Goal: Information Seeking & Learning: Understand process/instructions

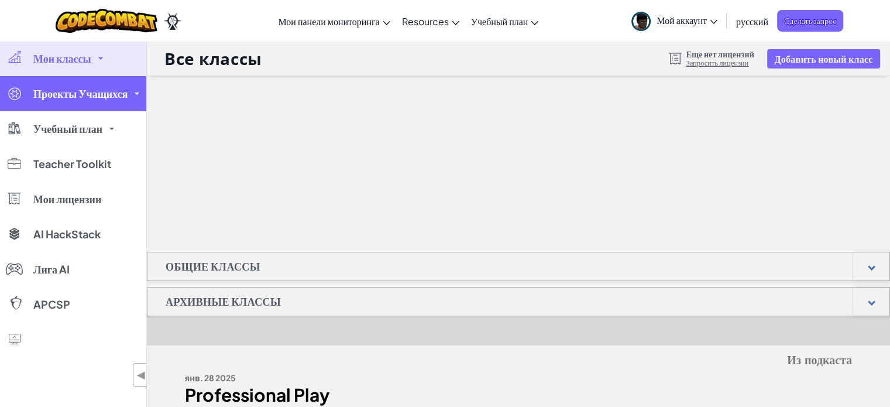
click at [104, 88] on span "Проекты Учащихся" at bounding box center [80, 93] width 94 height 11
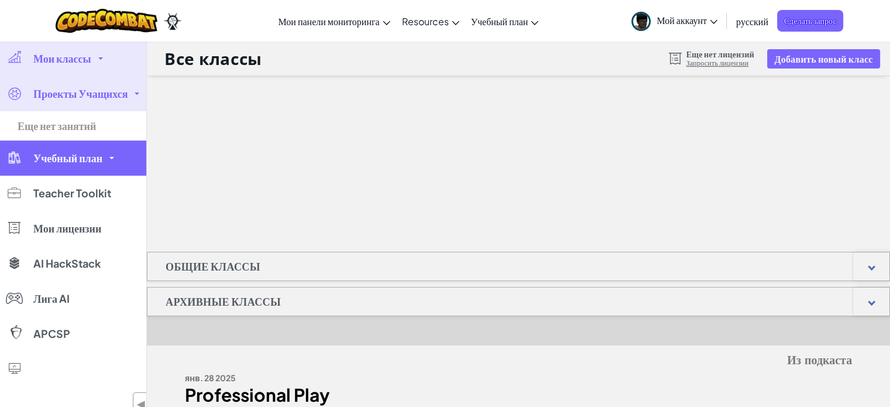
click at [84, 148] on link "Учебный план" at bounding box center [73, 157] width 146 height 35
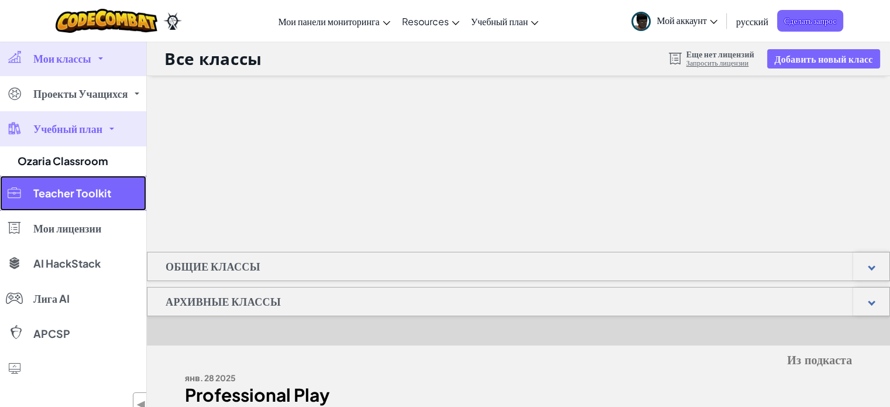
click at [84, 188] on span "Teacher Toolkit" at bounding box center [72, 193] width 78 height 11
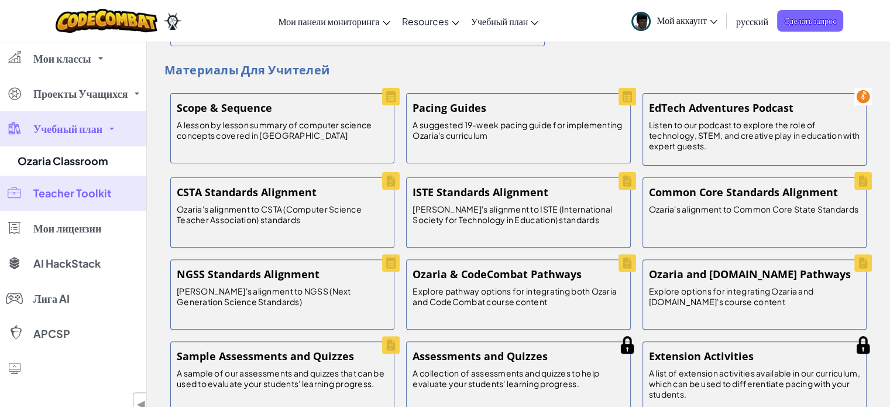
scroll to position [341, 0]
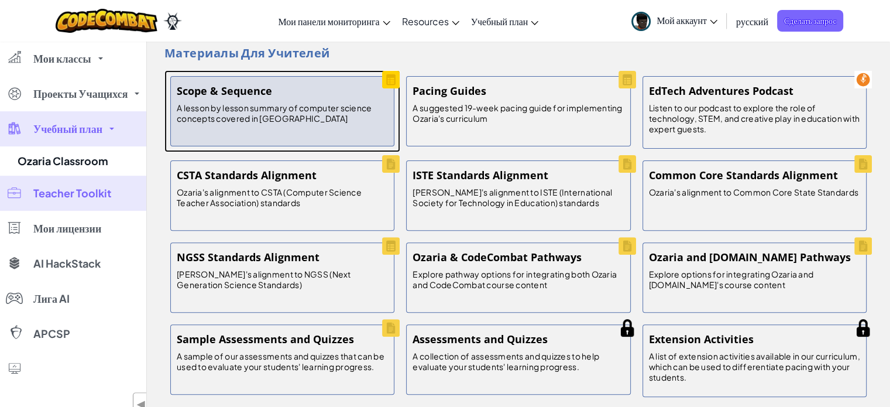
click at [276, 106] on p "A lesson by lesson summary of computer science concepts covered in [GEOGRAPHIC_…" at bounding box center [282, 112] width 211 height 21
